Goal: Navigation & Orientation: Find specific page/section

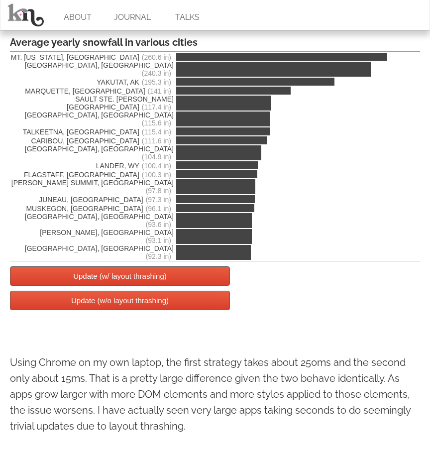
scroll to position [1840, 0]
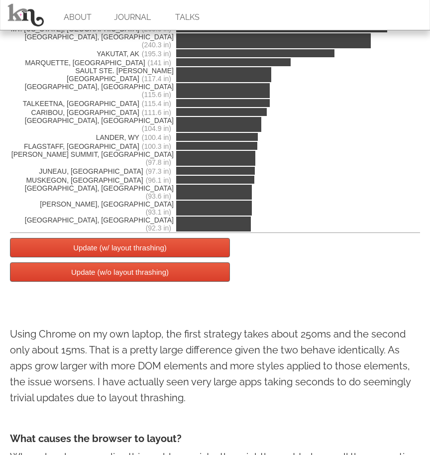
click at [153, 247] on button "Update (w/ layout thrashing)" at bounding box center [120, 247] width 220 height 19
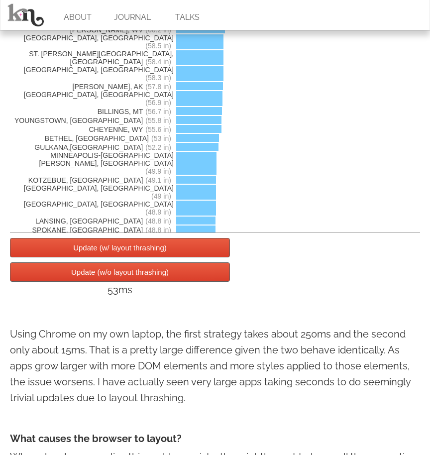
scroll to position [0, 0]
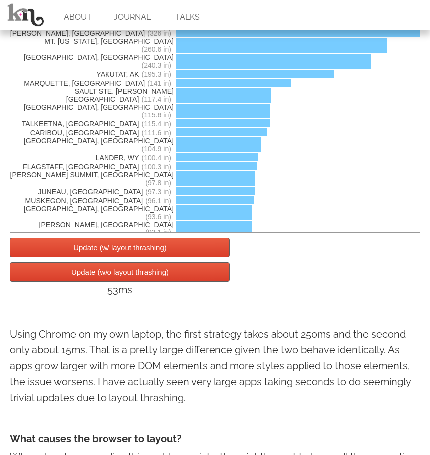
click at [149, 277] on button "Update (w/o layout thrashing)" at bounding box center [120, 271] width 220 height 19
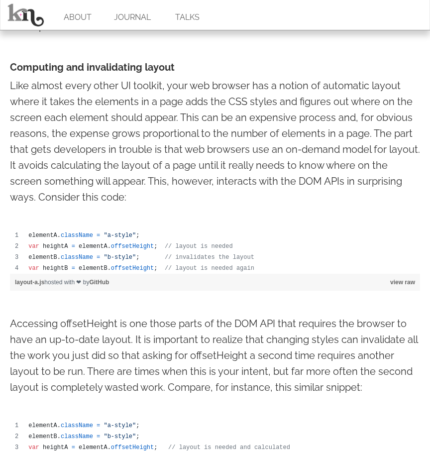
scroll to position [367, 0]
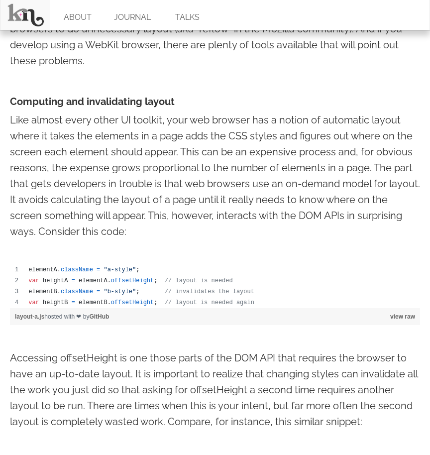
click at [19, 12] on link at bounding box center [25, 15] width 50 height 30
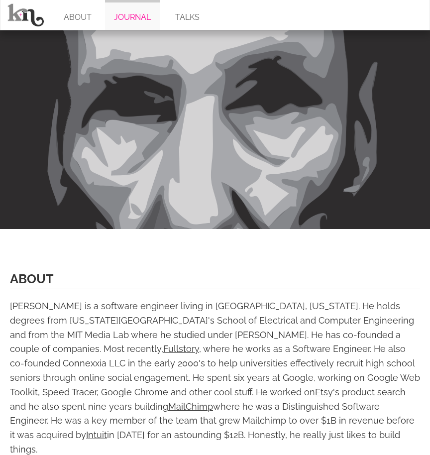
click at [131, 15] on link "JOURNAL" at bounding box center [132, 15] width 55 height 30
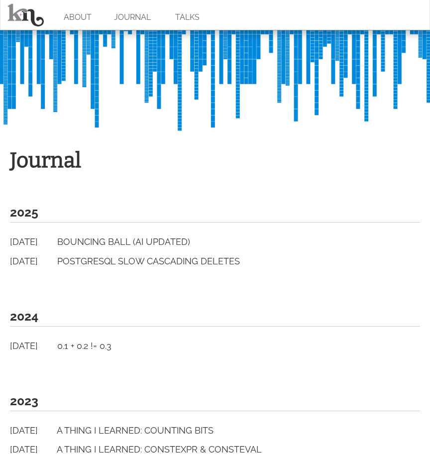
scroll to position [95, 0]
